Goal: Information Seeking & Learning: Learn about a topic

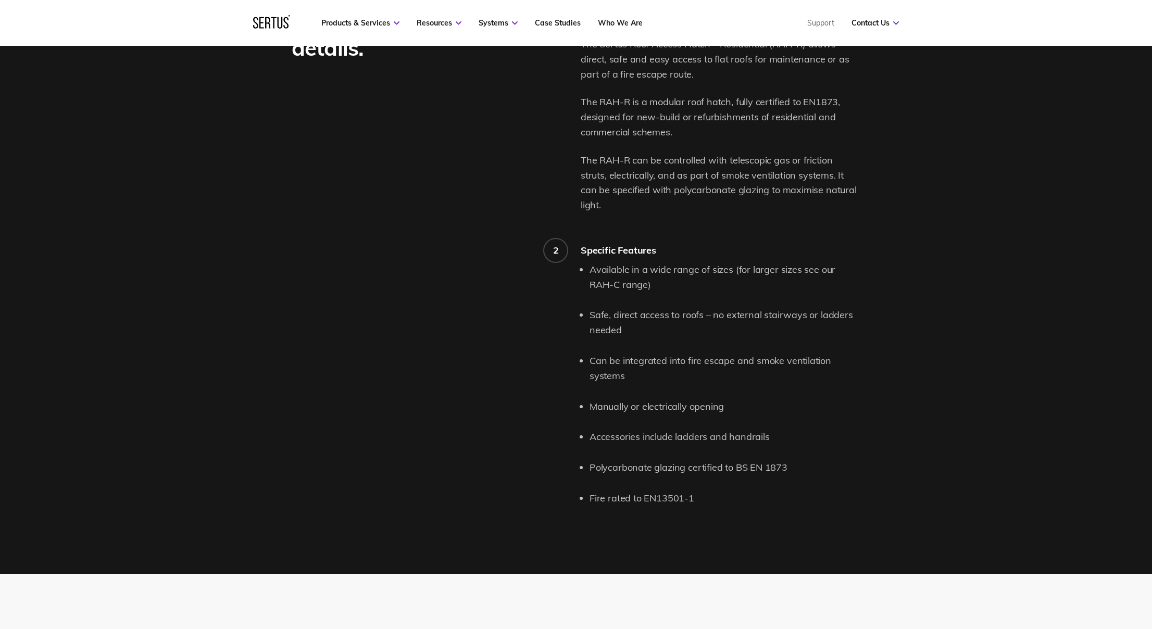
scroll to position [1246, 0]
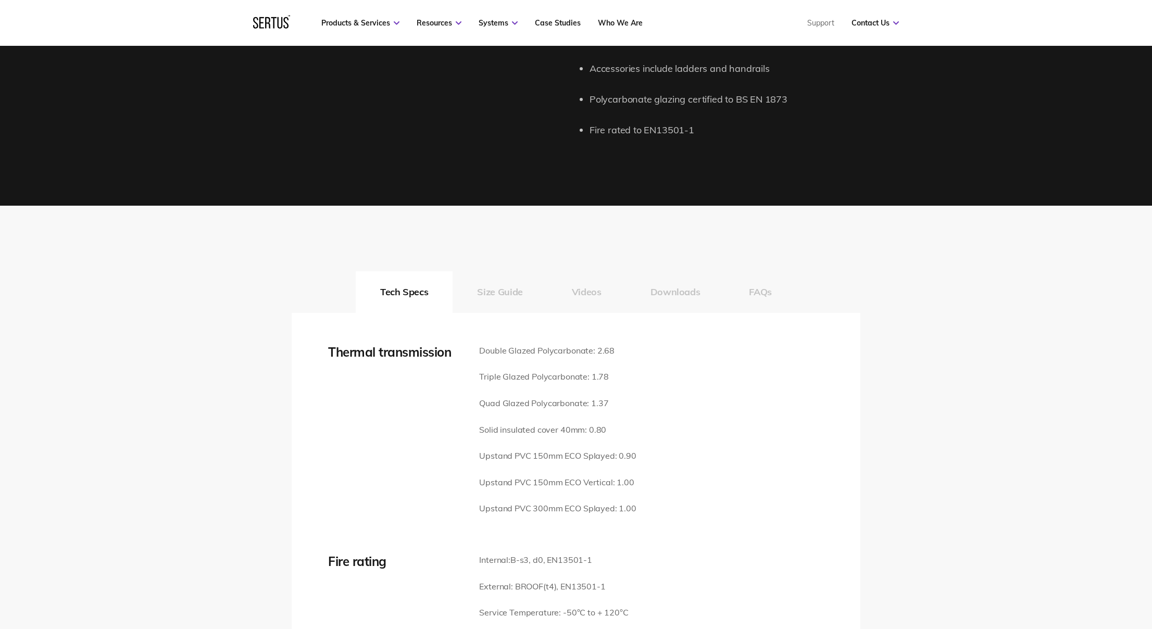
click at [517, 280] on button "Size Guide" at bounding box center [500, 292] width 94 height 42
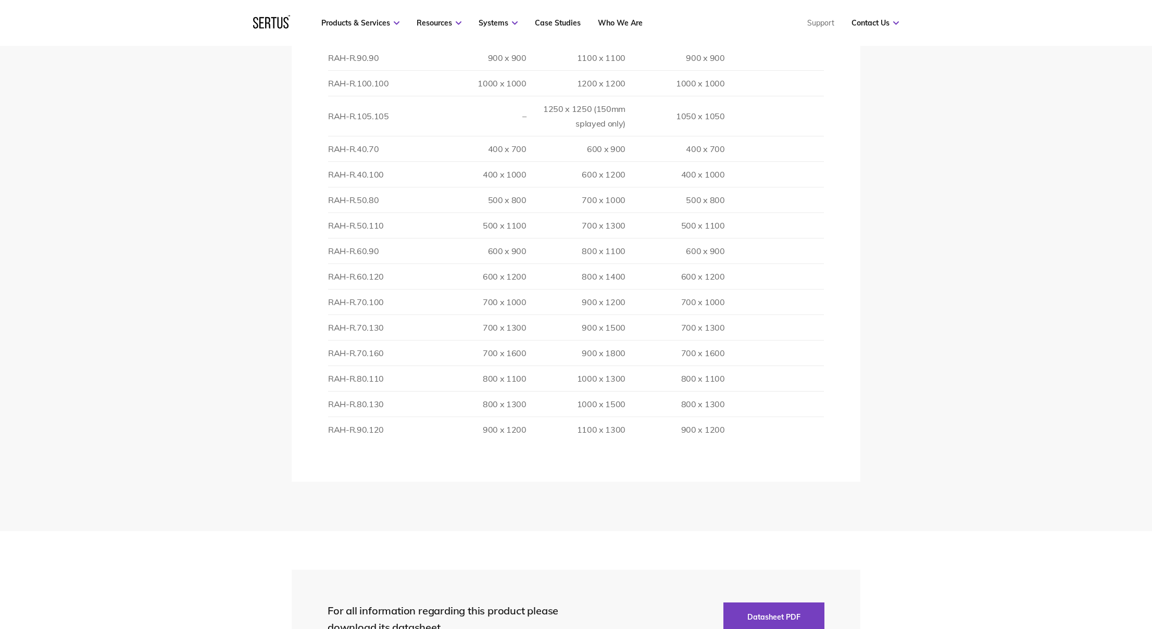
scroll to position [1731, 0]
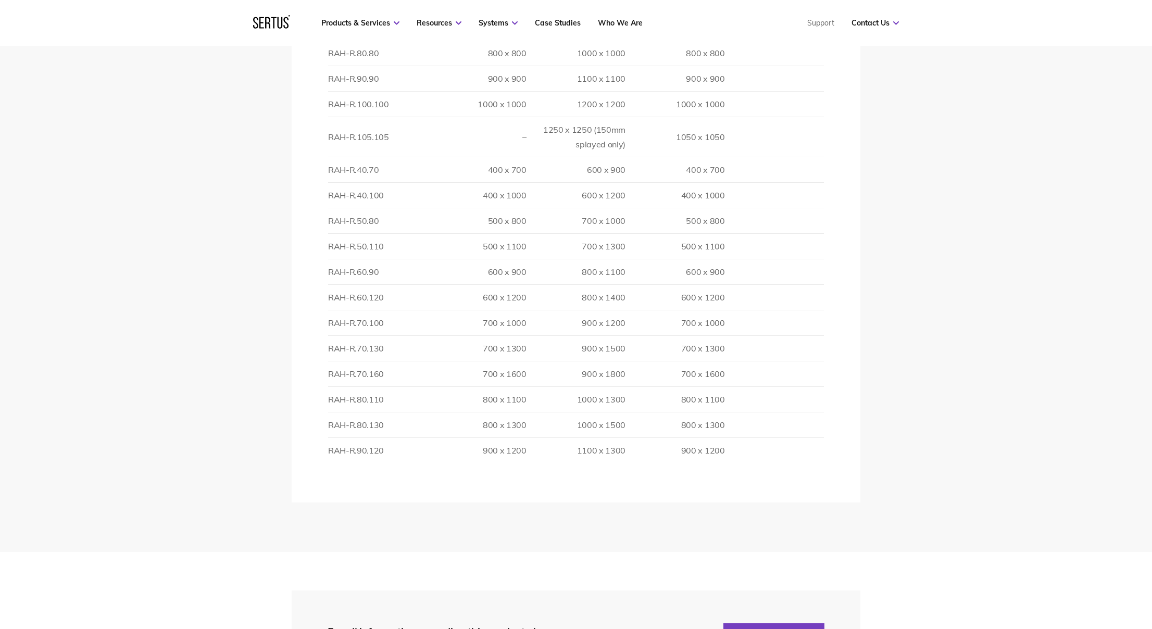
click at [351, 208] on td "RAH-R.50.80" at bounding box center [377, 221] width 99 height 26
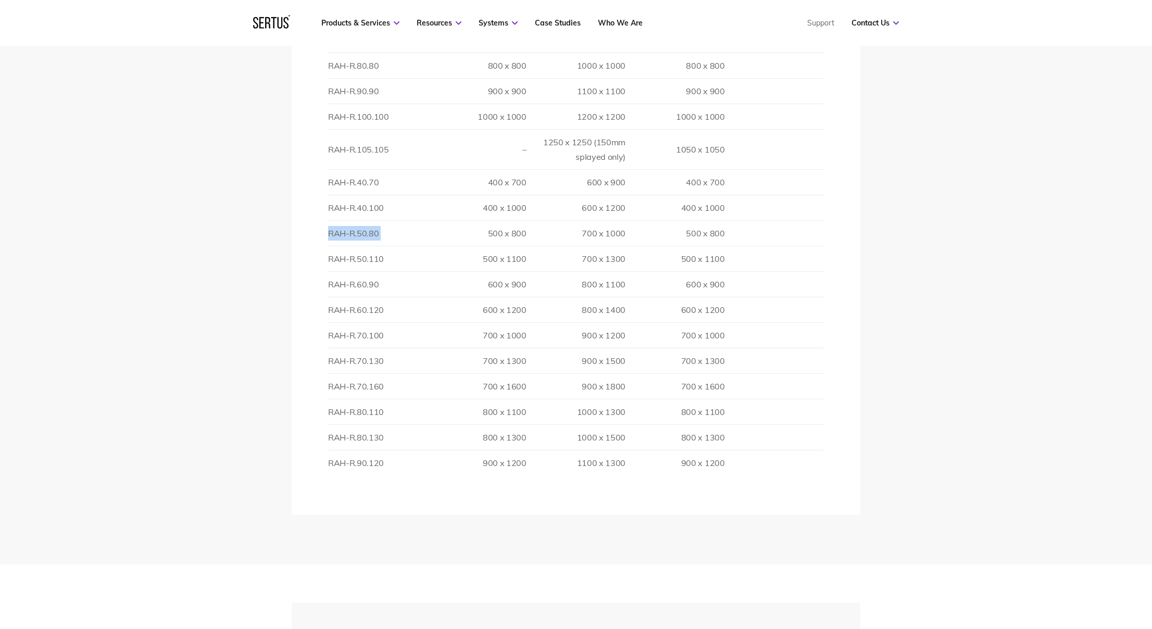
scroll to position [1709, 0]
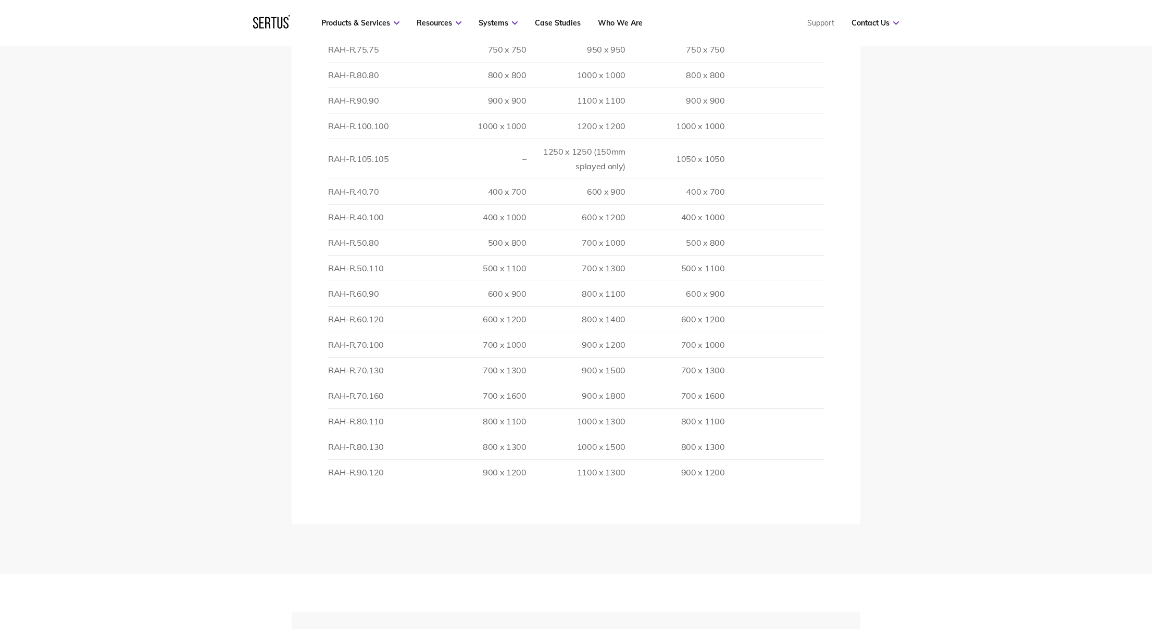
click at [526, 179] on td "400 x 700" at bounding box center [476, 192] width 99 height 26
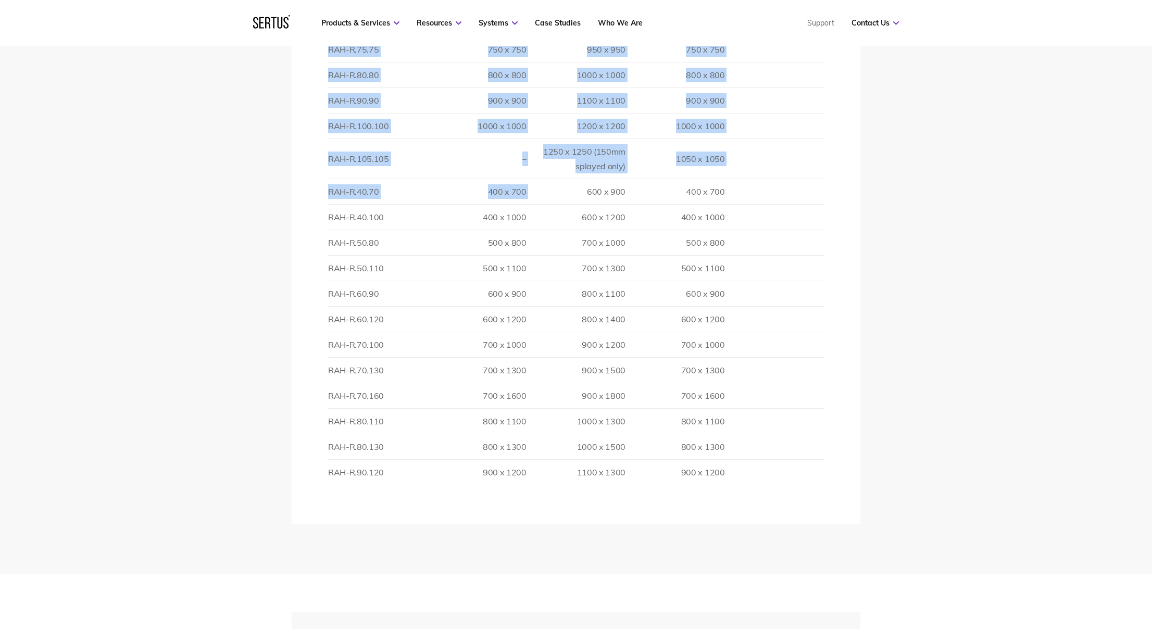
drag, startPoint x: 534, startPoint y: 176, endPoint x: 327, endPoint y: 180, distance: 206.8
click at [327, 180] on div "Thermal transmission Double Glazed Polycarbonate: 2.68 Triple Glazed Polycarbon…" at bounding box center [576, 187] width 569 height 675
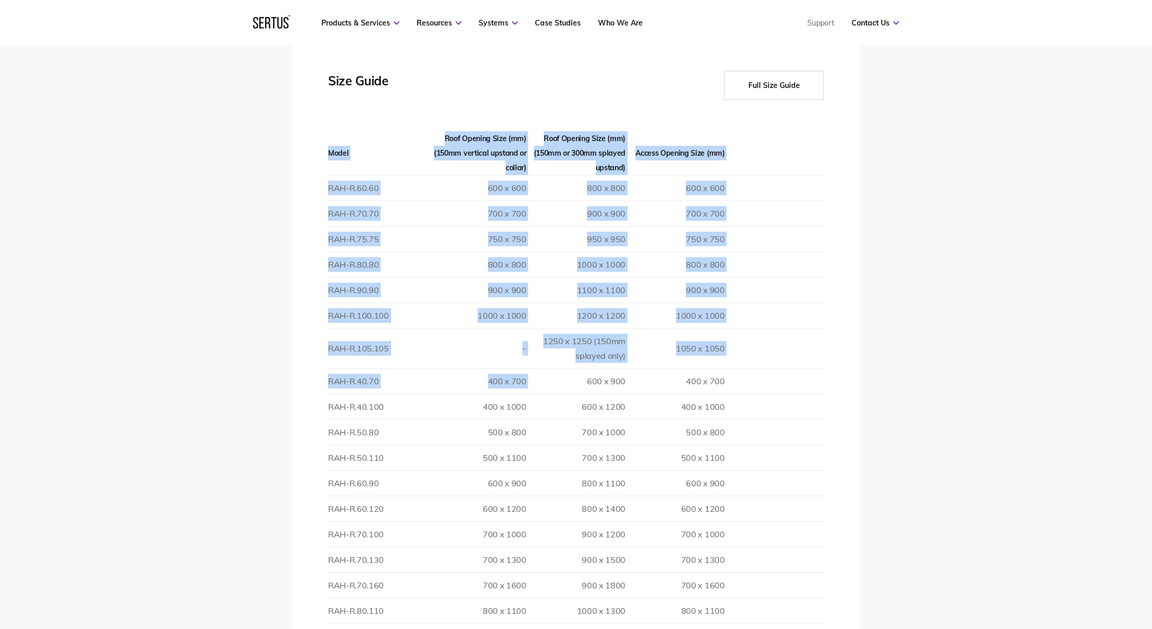
scroll to position [1467, 0]
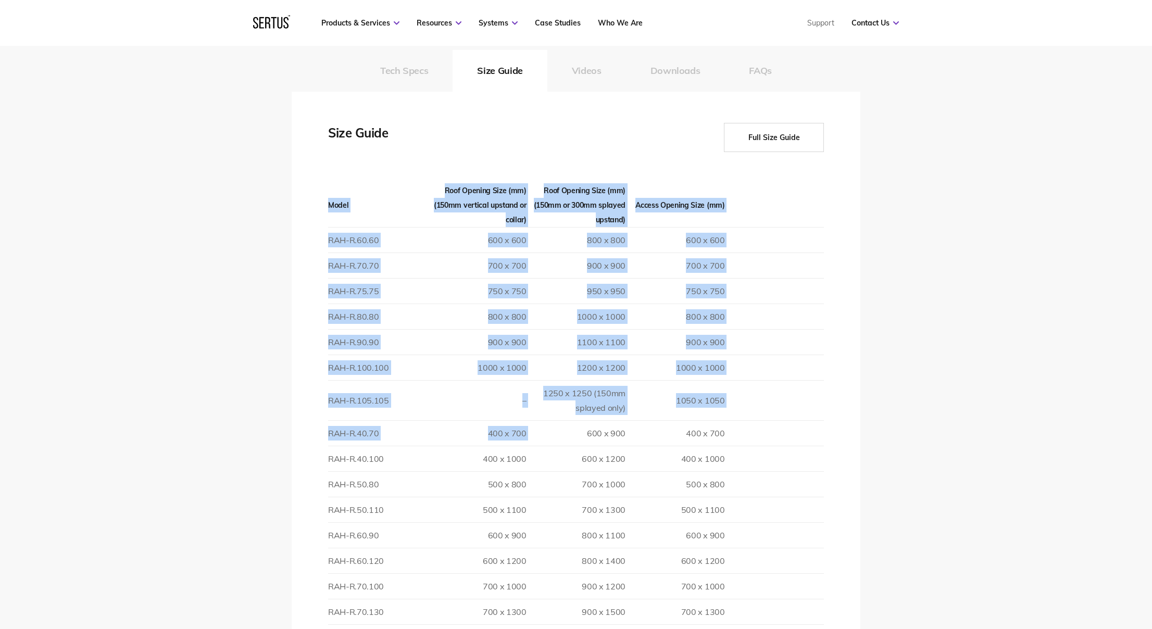
click at [226, 353] on div "Tech Specs Size Guide Videos Downloads FAQs Thermal transmission Double Glazed …" at bounding box center [576, 399] width 1152 height 831
